Goal: Task Accomplishment & Management: Manage account settings

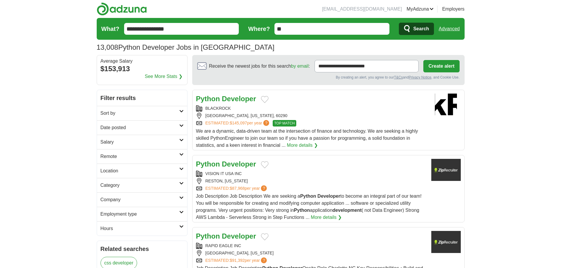
drag, startPoint x: 40, startPoint y: 114, endPoint x: 111, endPoint y: 65, distance: 85.6
drag, startPoint x: 169, startPoint y: 29, endPoint x: 77, endPoint y: 30, distance: 91.9
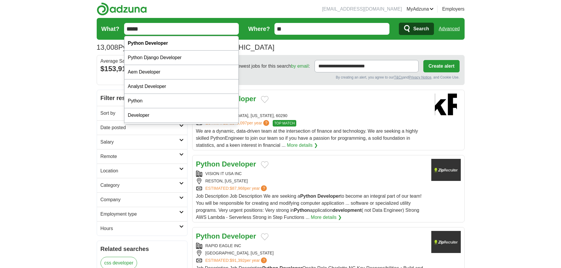
type input "******"
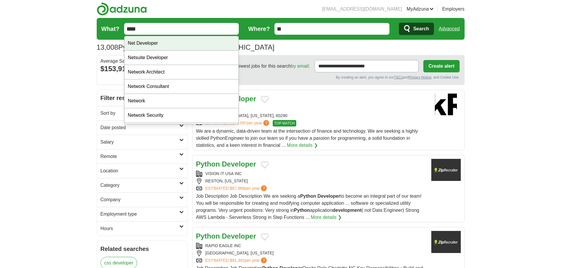
click at [161, 46] on div "Net Developer" at bounding box center [181, 43] width 114 height 14
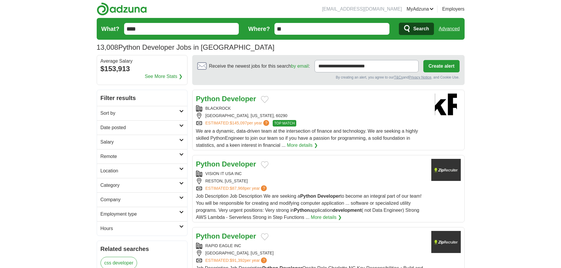
type input "**********"
click at [415, 29] on span "Search" at bounding box center [421, 29] width 16 height 12
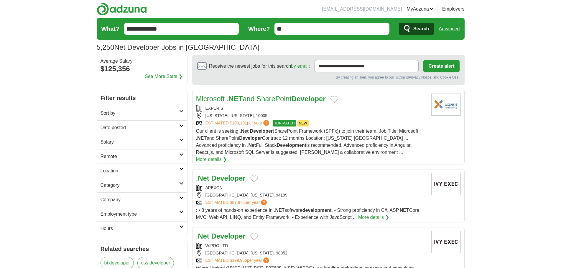
click at [136, 109] on link "Sort by" at bounding box center [142, 113] width 90 height 14
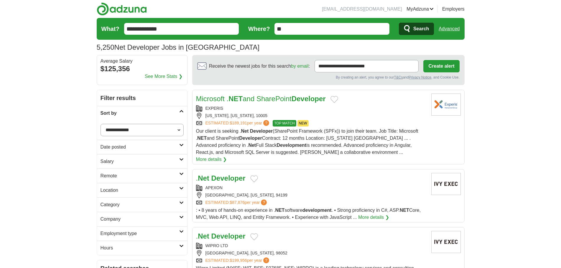
click at [141, 132] on select "**********" at bounding box center [141, 130] width 83 height 12
select select "**********"
click at [100, 124] on select "**********" at bounding box center [141, 130] width 83 height 12
click at [123, 150] on h2 "Date posted" at bounding box center [139, 147] width 79 height 7
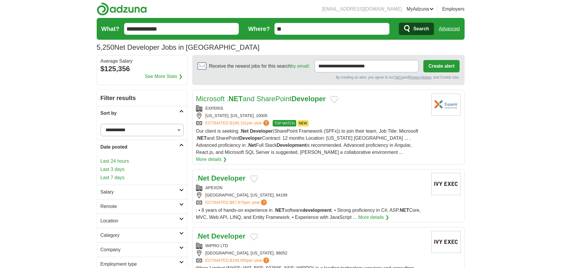
click at [114, 162] on link "Last 24 hours" at bounding box center [141, 161] width 83 height 7
drag, startPoint x: 55, startPoint y: 159, endPoint x: 62, endPoint y: 158, distance: 6.8
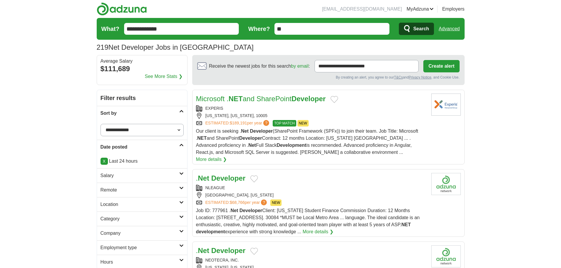
drag, startPoint x: 65, startPoint y: 139, endPoint x: 85, endPoint y: 151, distance: 23.1
click at [123, 176] on h2 "Salary" at bounding box center [139, 175] width 79 height 7
drag, startPoint x: 120, startPoint y: 236, endPoint x: 123, endPoint y: 236, distance: 3.5
click at [120, 236] on link "Remote" at bounding box center [142, 232] width 90 height 14
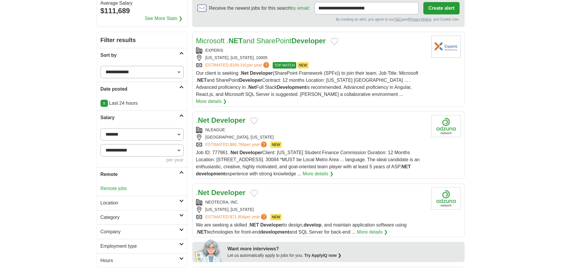
scroll to position [59, 0]
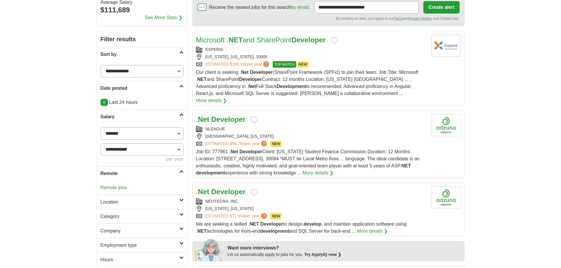
click at [113, 189] on link "Remote jobs" at bounding box center [113, 187] width 27 height 5
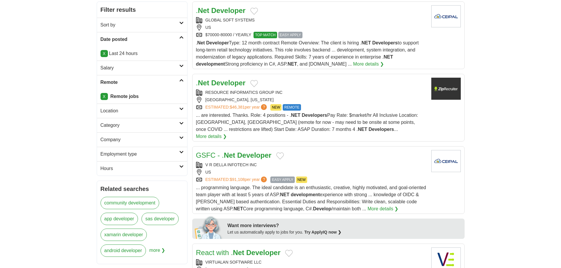
click at [131, 112] on h2 "Location" at bounding box center [139, 111] width 79 height 7
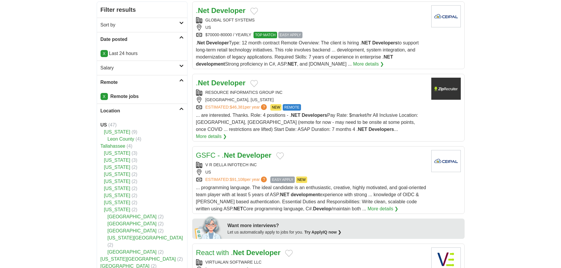
drag, startPoint x: 118, startPoint y: 111, endPoint x: 116, endPoint y: 114, distance: 3.4
click at [118, 111] on h2 "Location" at bounding box center [139, 111] width 79 height 7
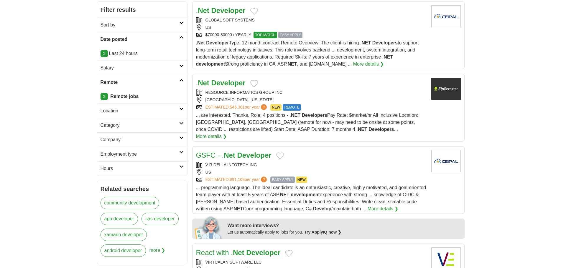
click at [133, 167] on h2 "Hours" at bounding box center [139, 168] width 79 height 7
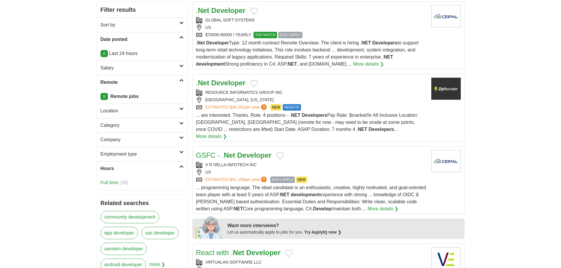
click at [133, 167] on h2 "Hours" at bounding box center [139, 168] width 79 height 7
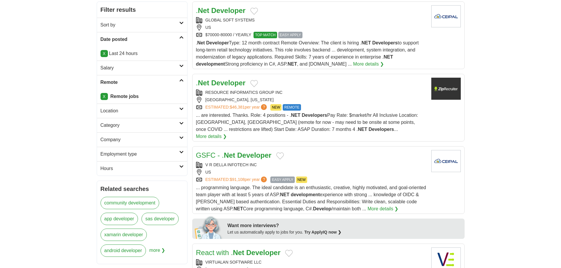
click at [125, 155] on h2 "Employment type" at bounding box center [139, 154] width 79 height 7
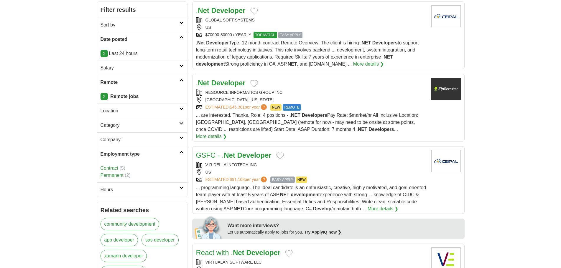
click at [125, 155] on h2 "Employment type" at bounding box center [139, 154] width 79 height 7
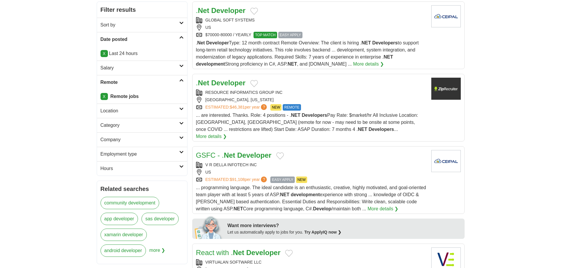
click at [118, 140] on h2 "Company" at bounding box center [139, 139] width 79 height 7
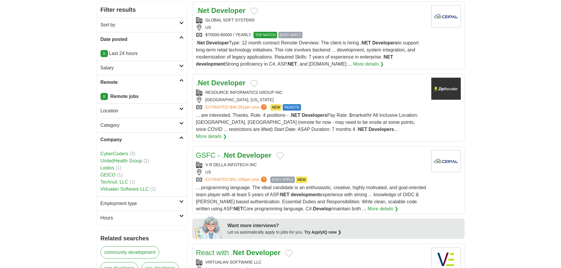
click at [118, 140] on h2 "Company" at bounding box center [139, 139] width 79 height 7
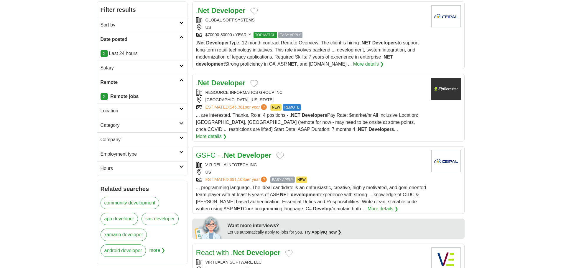
click at [119, 117] on link "Location" at bounding box center [142, 111] width 90 height 14
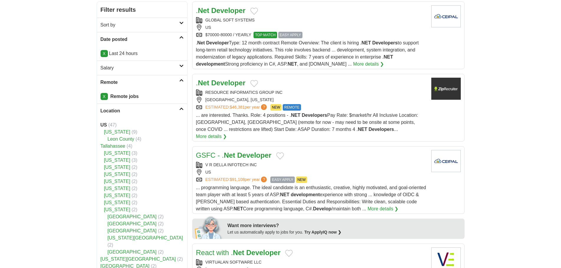
click at [124, 111] on h2 "Location" at bounding box center [139, 111] width 79 height 7
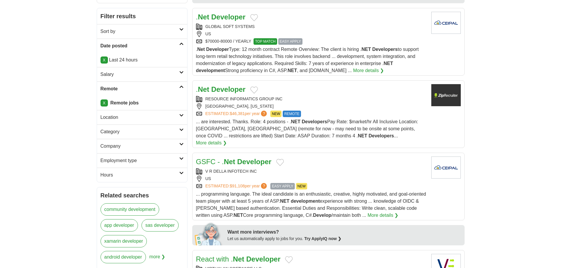
scroll to position [88, 0]
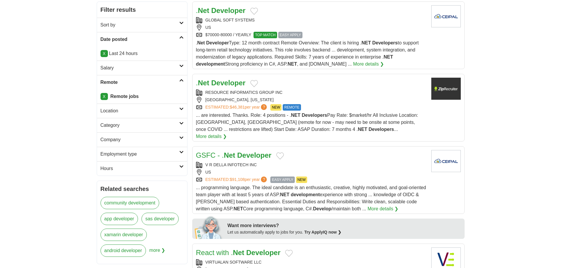
click at [132, 110] on h2 "Location" at bounding box center [139, 111] width 79 height 7
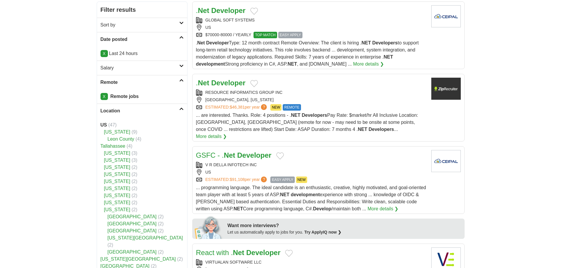
click at [132, 110] on h2 "Location" at bounding box center [139, 111] width 79 height 7
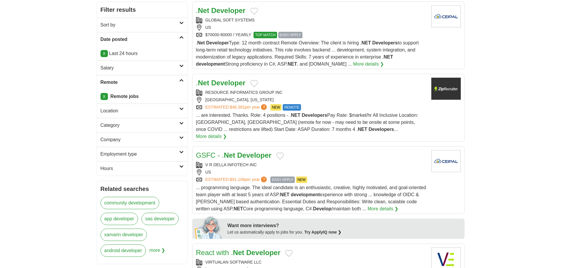
click at [132, 127] on h2 "Category" at bounding box center [139, 125] width 79 height 7
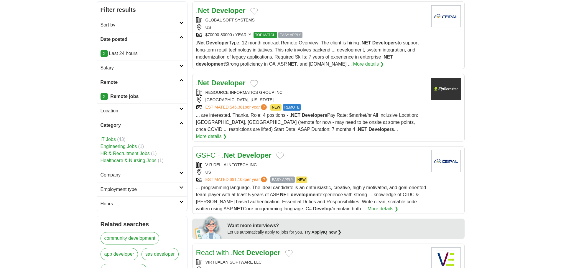
click at [132, 127] on h2 "Category" at bounding box center [139, 125] width 79 height 7
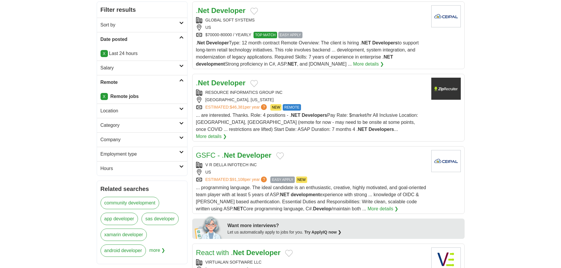
click at [126, 143] on h2 "Company" at bounding box center [139, 139] width 79 height 7
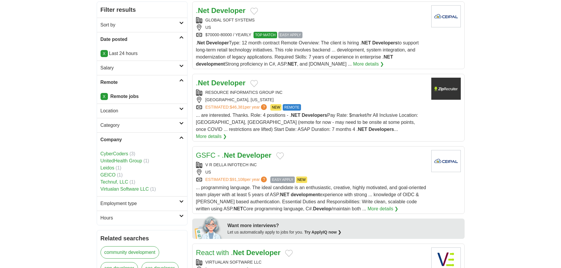
click at [126, 143] on h2 "Company" at bounding box center [139, 139] width 79 height 7
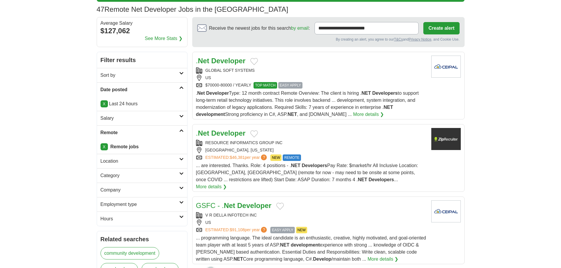
scroll to position [0, 0]
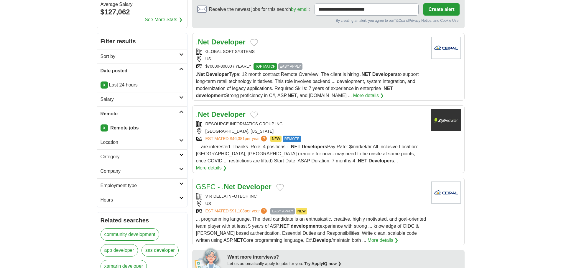
scroll to position [59, 0]
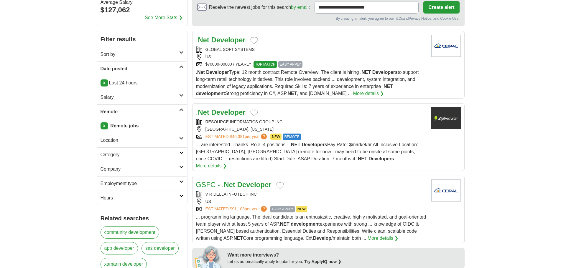
click at [141, 137] on h2 "Location" at bounding box center [139, 140] width 79 height 7
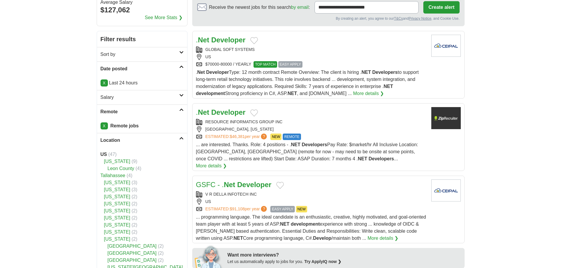
click at [141, 137] on h2 "Location" at bounding box center [139, 140] width 79 height 7
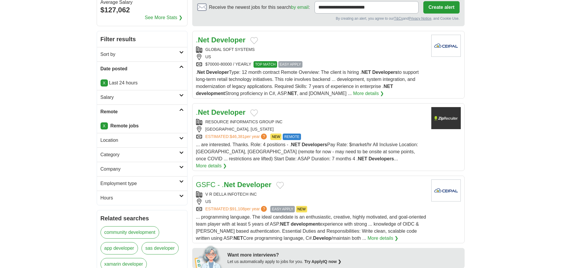
click at [136, 97] on h2 "Salary" at bounding box center [139, 97] width 79 height 7
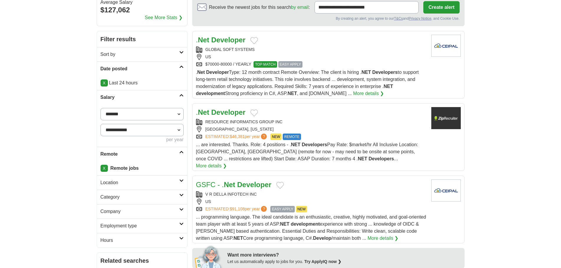
click at [132, 115] on select "**********" at bounding box center [141, 114] width 83 height 12
click at [125, 115] on select "**********" at bounding box center [141, 114] width 83 height 12
select select "******"
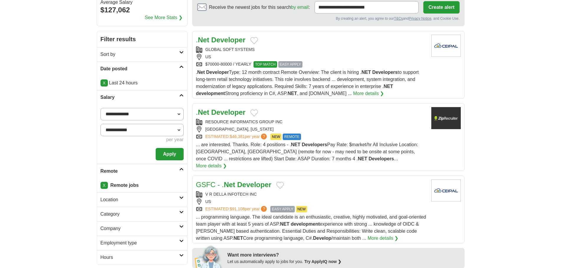
click at [146, 130] on select "**********" at bounding box center [141, 130] width 83 height 12
click at [147, 130] on select "**********" at bounding box center [141, 130] width 83 height 12
click at [155, 115] on select "**********" at bounding box center [141, 114] width 83 height 12
select select
click at [100, 108] on select "**********" at bounding box center [141, 114] width 83 height 12
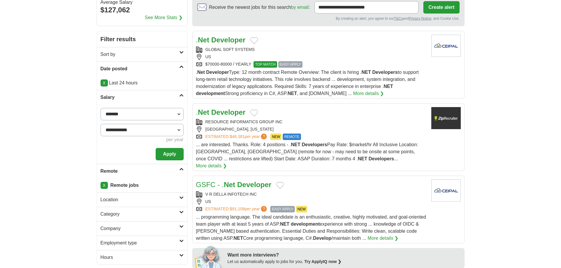
click at [173, 154] on button "Apply" at bounding box center [170, 154] width 28 height 12
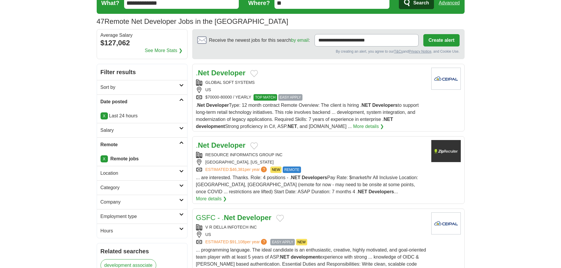
scroll to position [59, 0]
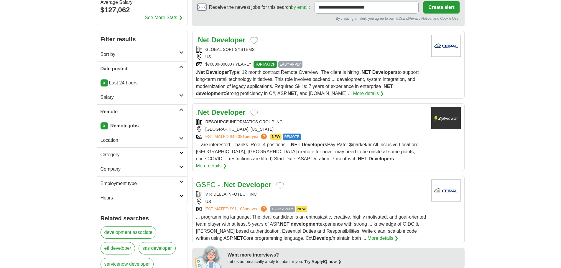
click at [128, 140] on h2 "Location" at bounding box center [139, 140] width 79 height 7
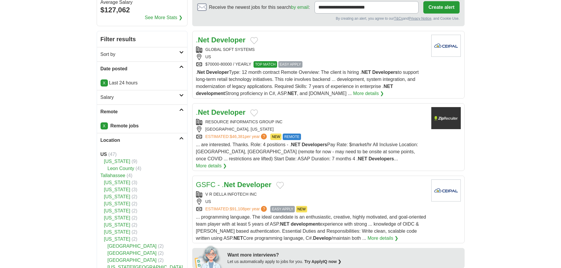
click at [128, 140] on h2 "Location" at bounding box center [139, 140] width 79 height 7
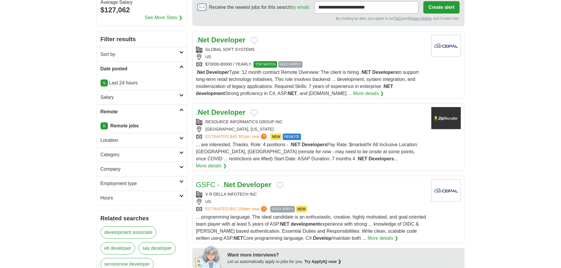
click at [131, 154] on h2 "Category" at bounding box center [139, 154] width 79 height 7
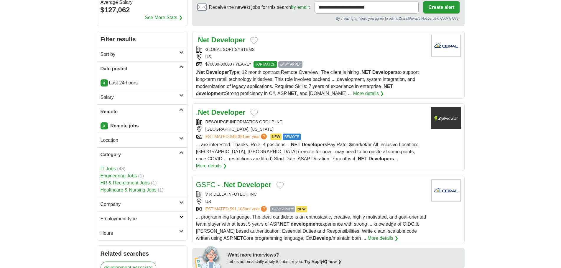
click at [131, 154] on h2 "Category" at bounding box center [139, 154] width 79 height 7
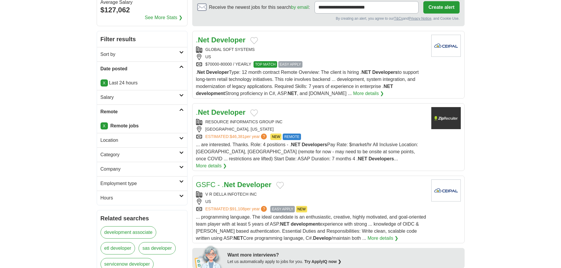
click at [136, 171] on h2 "Company" at bounding box center [139, 169] width 79 height 7
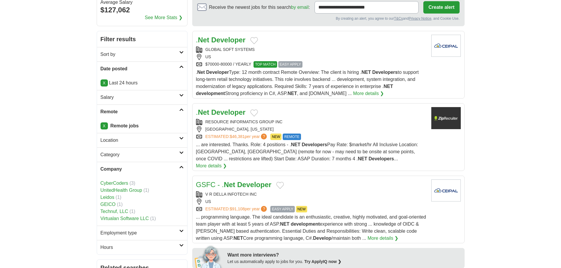
click at [143, 166] on h2 "Company" at bounding box center [139, 169] width 79 height 7
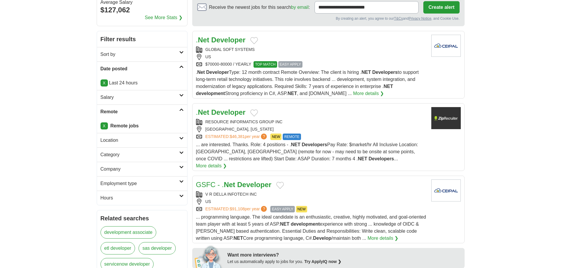
click at [140, 182] on h2 "Employment type" at bounding box center [139, 183] width 79 height 7
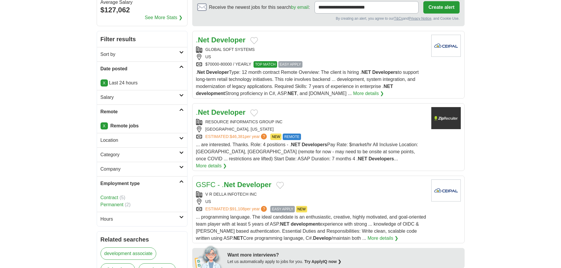
click at [140, 182] on h2 "Employment type" at bounding box center [139, 183] width 79 height 7
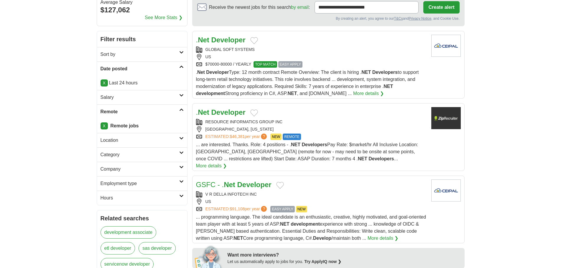
click at [132, 206] on aside "**********" at bounding box center [142, 215] width 91 height 369
click at [138, 199] on h2 "Hours" at bounding box center [139, 198] width 79 height 7
click at [138, 198] on h2 "Hours" at bounding box center [139, 198] width 79 height 7
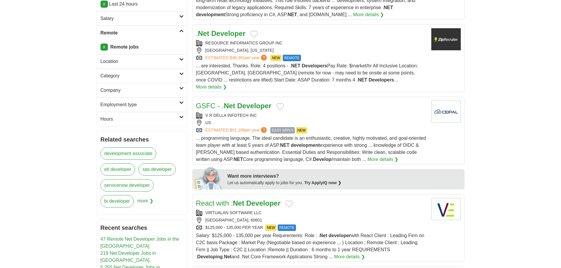
scroll to position [147, 0]
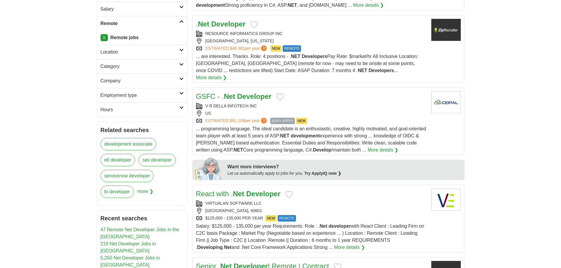
click at [133, 110] on h2 "Hours" at bounding box center [139, 109] width 79 height 7
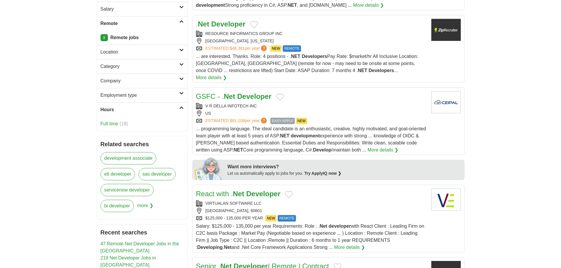
click at [115, 127] on li "Full time (18)" at bounding box center [141, 124] width 83 height 7
click at [116, 123] on link "Full time" at bounding box center [109, 123] width 18 height 5
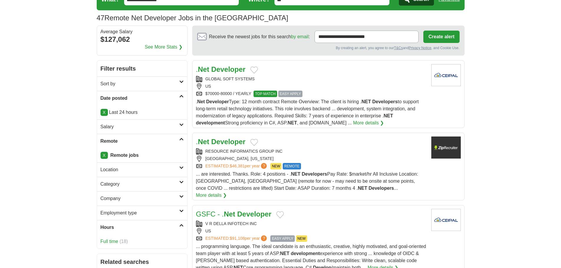
scroll to position [0, 0]
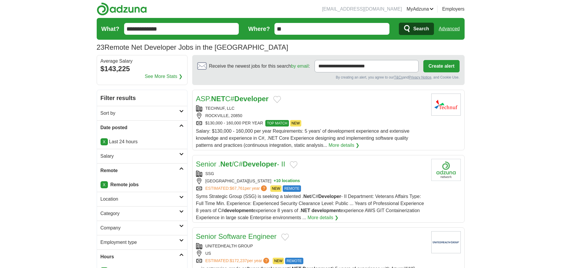
click at [281, 100] on button "Add to favorite jobs" at bounding box center [277, 99] width 8 height 7
click at [336, 111] on div "TECHNUF, LLC" at bounding box center [311, 108] width 230 height 6
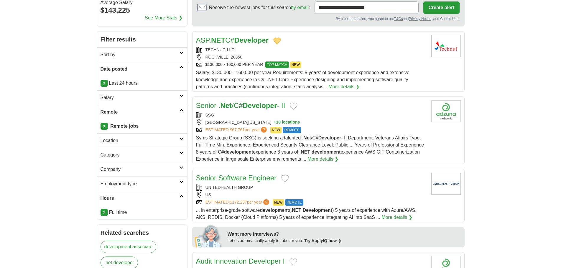
scroll to position [59, 0]
click at [297, 105] on button "Add to favorite jobs" at bounding box center [294, 106] width 8 height 7
click at [334, 116] on div "SSG" at bounding box center [311, 115] width 230 height 6
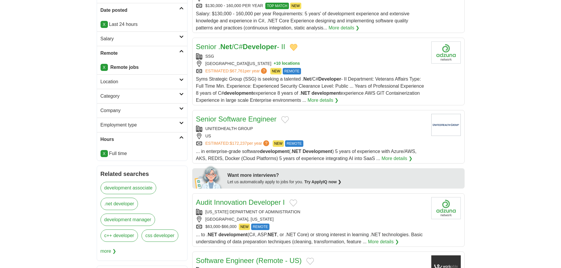
scroll to position [118, 0]
drag, startPoint x: 285, startPoint y: 121, endPoint x: 299, endPoint y: 120, distance: 14.5
click at [285, 121] on button "Add to favorite jobs" at bounding box center [285, 119] width 8 height 7
click at [338, 123] on div "Senior Software Engineer" at bounding box center [311, 119] width 230 height 11
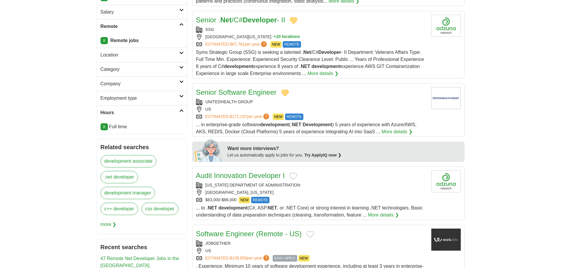
scroll to position [177, 0]
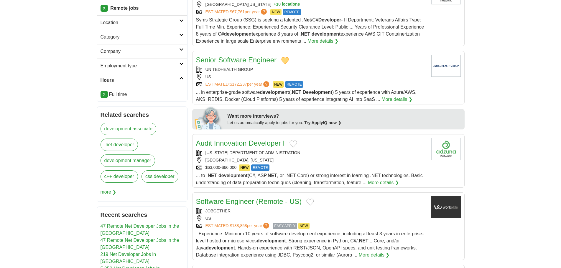
click at [324, 156] on div "[US_STATE] DEPARTMENT OF ADMINISTRATION [GEOGRAPHIC_DATA], [US_STATE] $63,000-$…" at bounding box center [311, 160] width 230 height 21
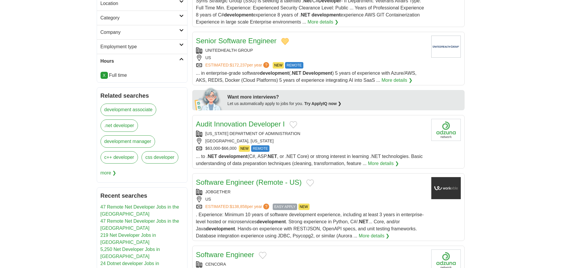
scroll to position [206, 0]
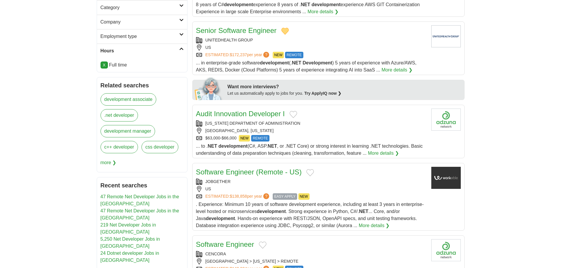
click at [290, 116] on button "Add to favorite jobs" at bounding box center [293, 114] width 8 height 7
click at [364, 176] on div "Software Engineer (Remote - US)" at bounding box center [311, 172] width 230 height 11
click at [309, 172] on button "Add to favorite jobs" at bounding box center [310, 172] width 8 height 7
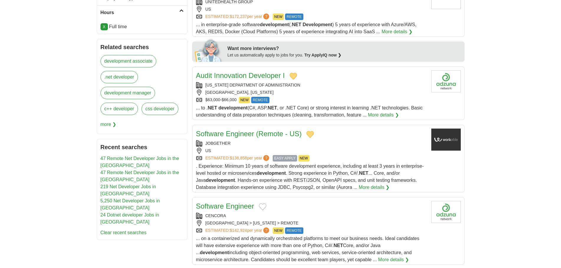
scroll to position [324, 0]
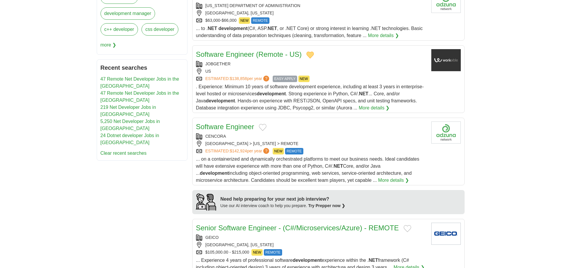
click at [263, 127] on button "Add to favorite jobs" at bounding box center [263, 127] width 8 height 7
click at [304, 133] on div "Software Engineer [GEOGRAPHIC_DATA] [GEOGRAPHIC_DATA] > [US_STATE] > REMOTE EST…" at bounding box center [311, 153] width 230 height 62
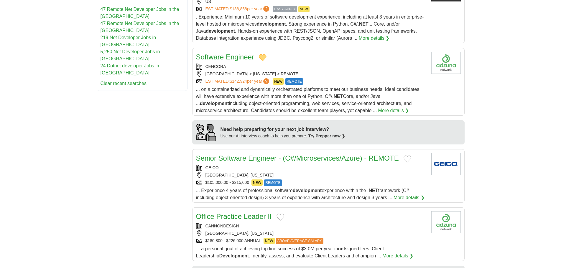
scroll to position [413, 0]
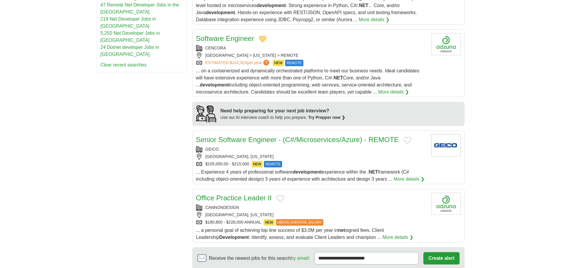
drag, startPoint x: 55, startPoint y: 148, endPoint x: 85, endPoint y: 149, distance: 30.7
click at [59, 147] on body "[EMAIL_ADDRESS][DOMAIN_NAME] [GEOGRAPHIC_DATA] Alerts Favorites Resumes ApplyIQ…" at bounding box center [280, 4] width 561 height 834
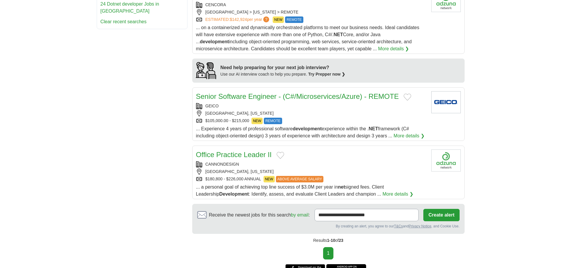
scroll to position [471, 0]
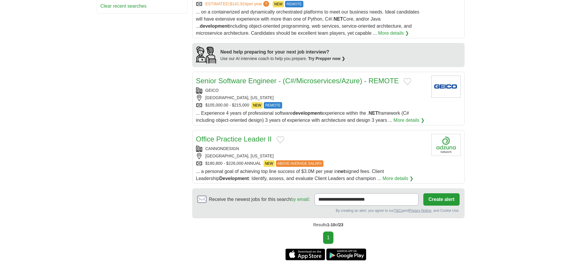
click at [405, 78] on div "Senior Software Engineer - (C#/Microservices/Azure) - REMOTE" at bounding box center [311, 81] width 230 height 11
drag, startPoint x: 278, startPoint y: 139, endPoint x: 283, endPoint y: 142, distance: 6.3
click at [278, 139] on button "Add to favorite jobs" at bounding box center [280, 139] width 8 height 7
click at [314, 147] on div "CANNONDESIGN" at bounding box center [311, 149] width 230 height 6
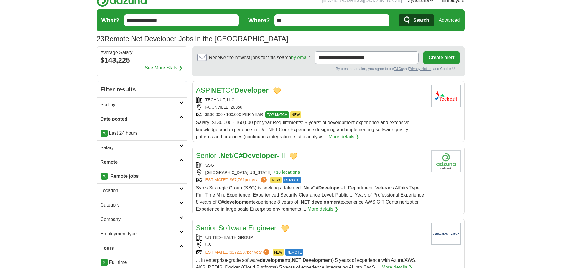
scroll to position [0, 0]
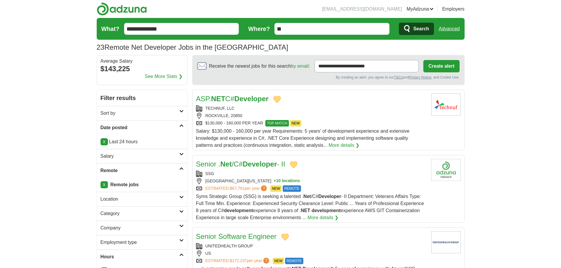
drag, startPoint x: 31, startPoint y: 112, endPoint x: 50, endPoint y: 95, distance: 26.1
